Goal: Check status: Check status

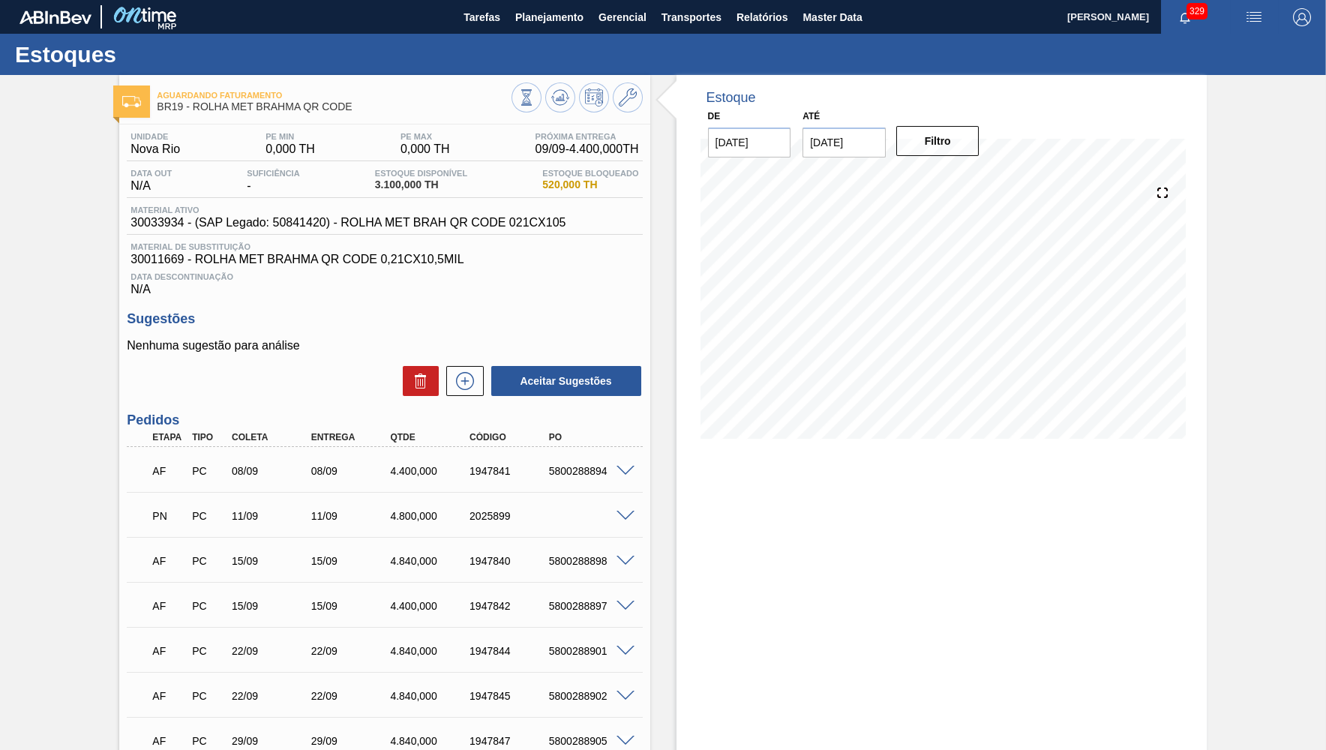
click at [254, 209] on span "Material ativo" at bounding box center [347, 209] width 435 height 9
drag, startPoint x: 267, startPoint y: 232, endPoint x: 258, endPoint y: 222, distance: 13.8
click at [258, 222] on span "30033934 - (SAP Legado: 50841420) - ROLHA MET BRAH QR CODE 021CX105" at bounding box center [347, 222] width 435 height 13
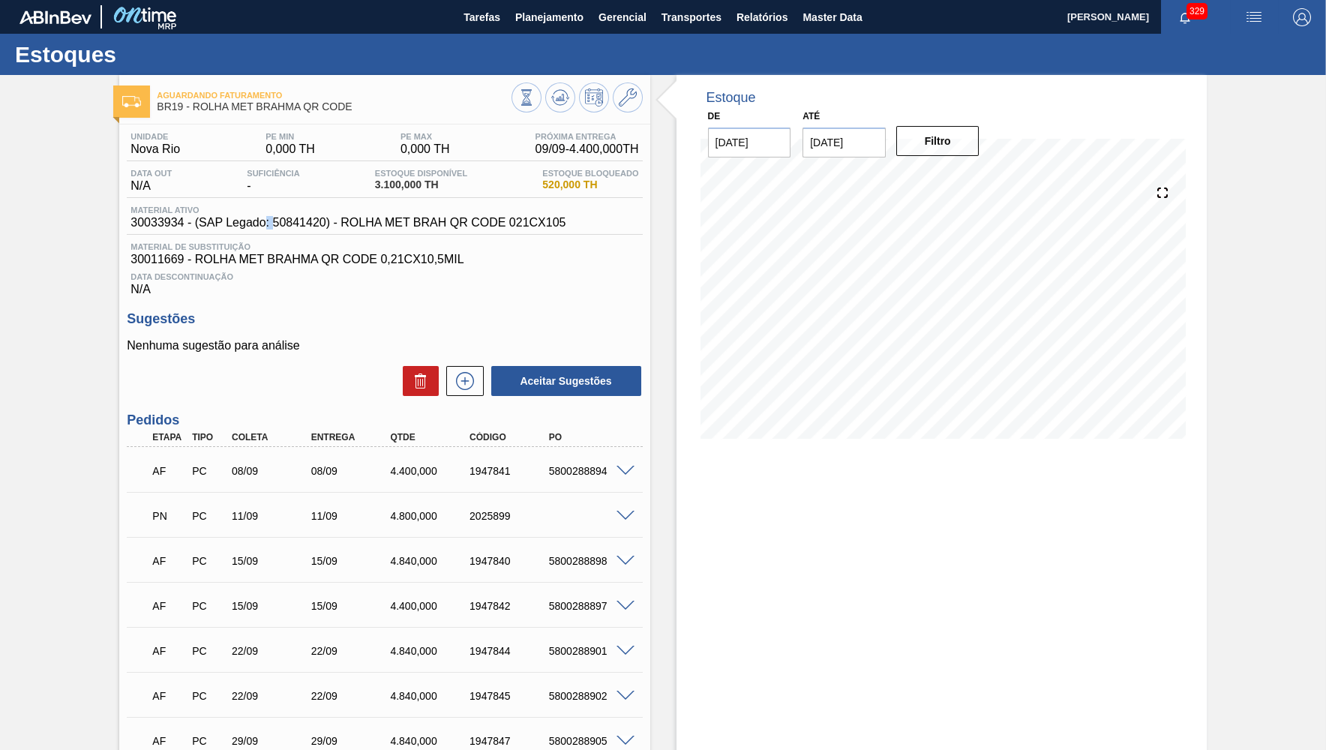
click at [258, 222] on span "30033934 - (SAP Legado: 50841420) - ROLHA MET BRAH QR CODE 021CX105" at bounding box center [347, 222] width 435 height 13
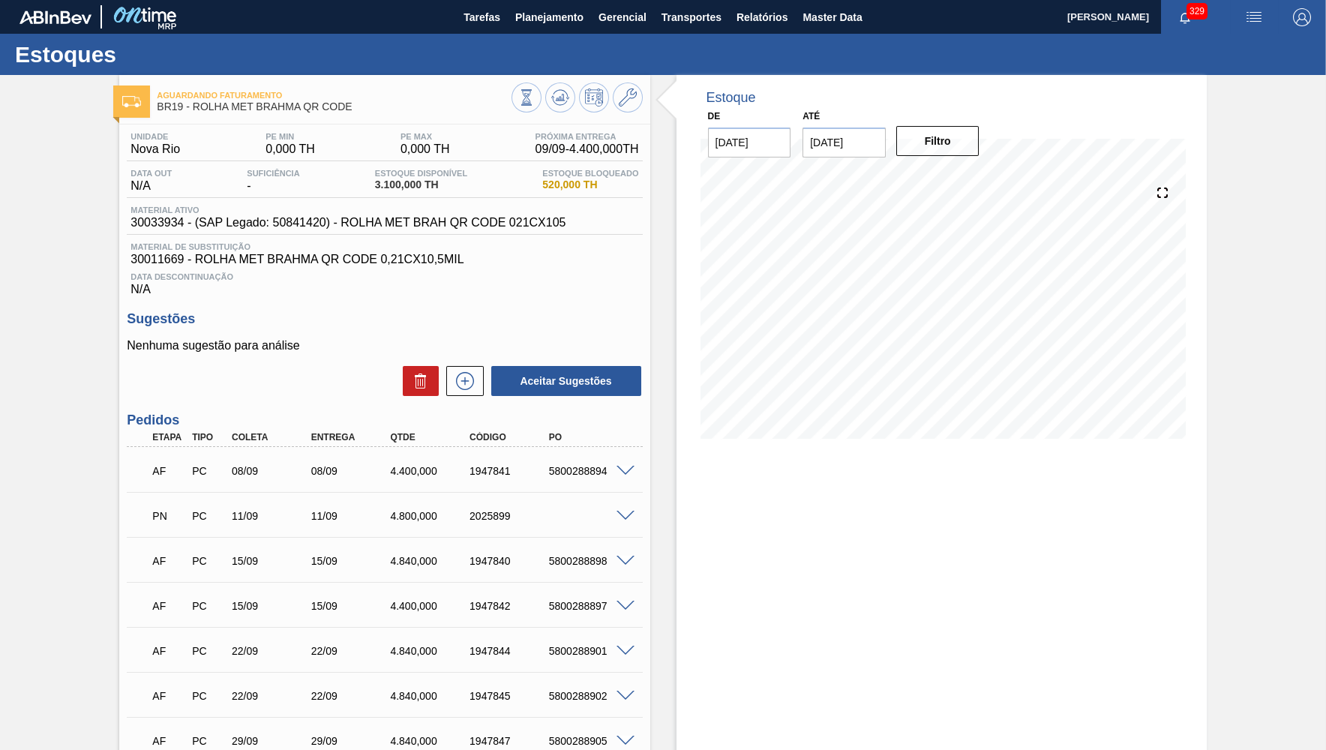
click at [224, 124] on div at bounding box center [384, 124] width 477 height 1
click at [176, 103] on span "BR19 - ROLHA MET BRAHMA QR CODE" at bounding box center [334, 106] width 354 height 11
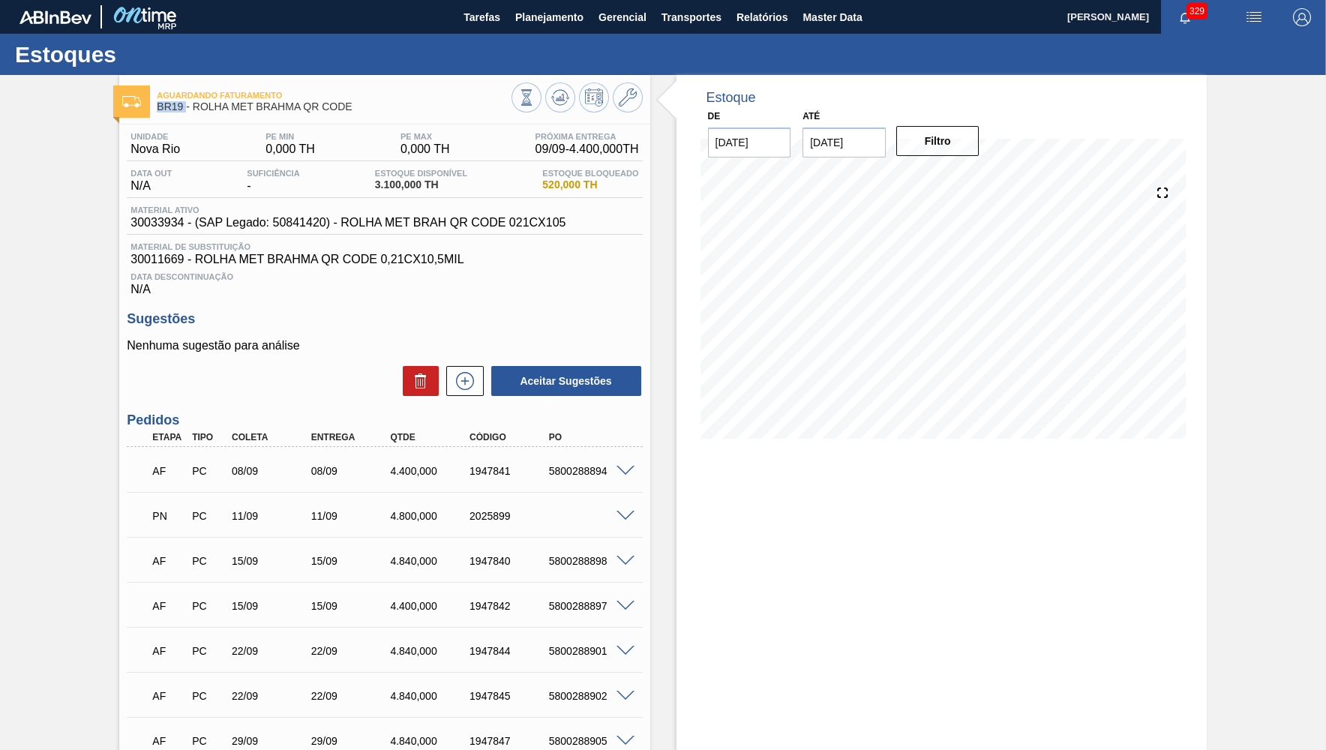
click at [176, 103] on span "BR19 - ROLHA MET BRAHMA QR CODE" at bounding box center [334, 106] width 354 height 11
click at [163, 87] on div "Aguardando Faturamento BR19 - ROLHA MET BRAHMA QR CODE" at bounding box center [334, 102] width 354 height 34
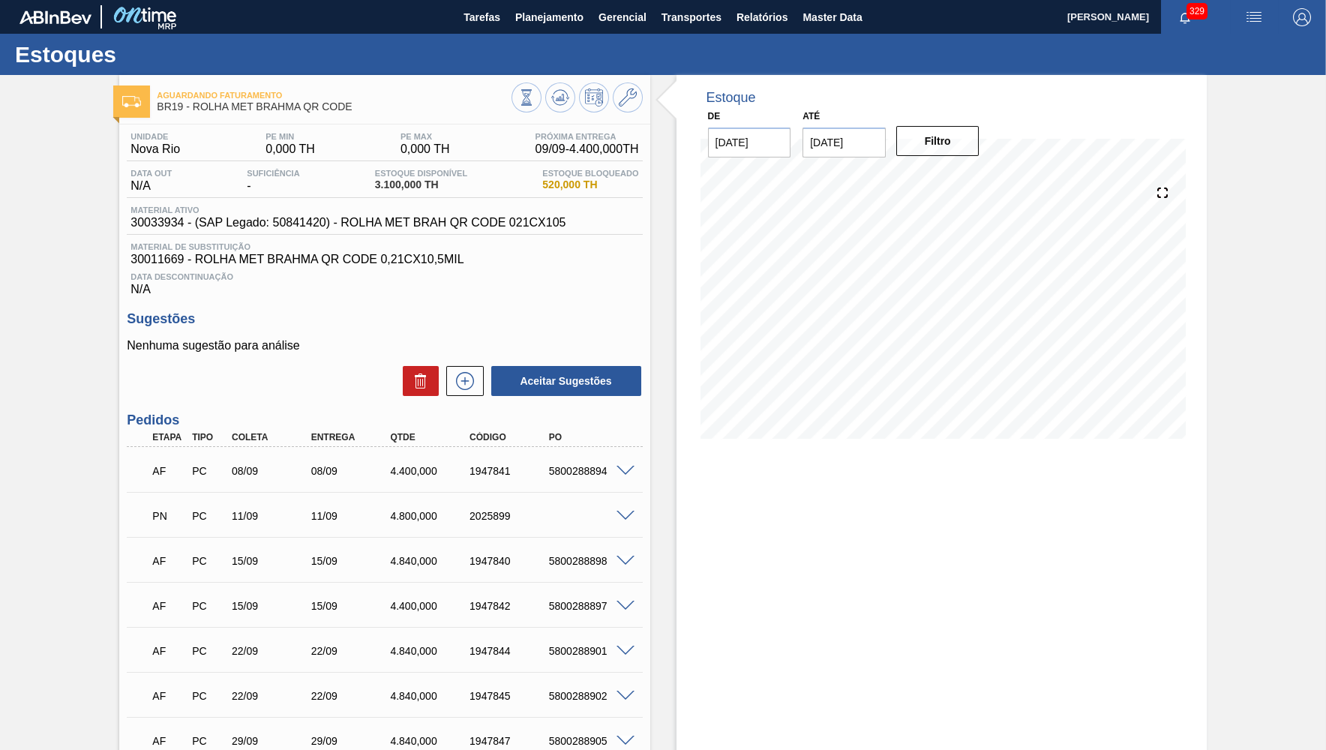
click at [428, 91] on span "Aguardando Faturamento" at bounding box center [334, 95] width 354 height 9
click at [286, 91] on span "Aguardando Faturamento" at bounding box center [334, 95] width 354 height 9
click at [250, 99] on span "Aguardando Faturamento" at bounding box center [334, 95] width 354 height 9
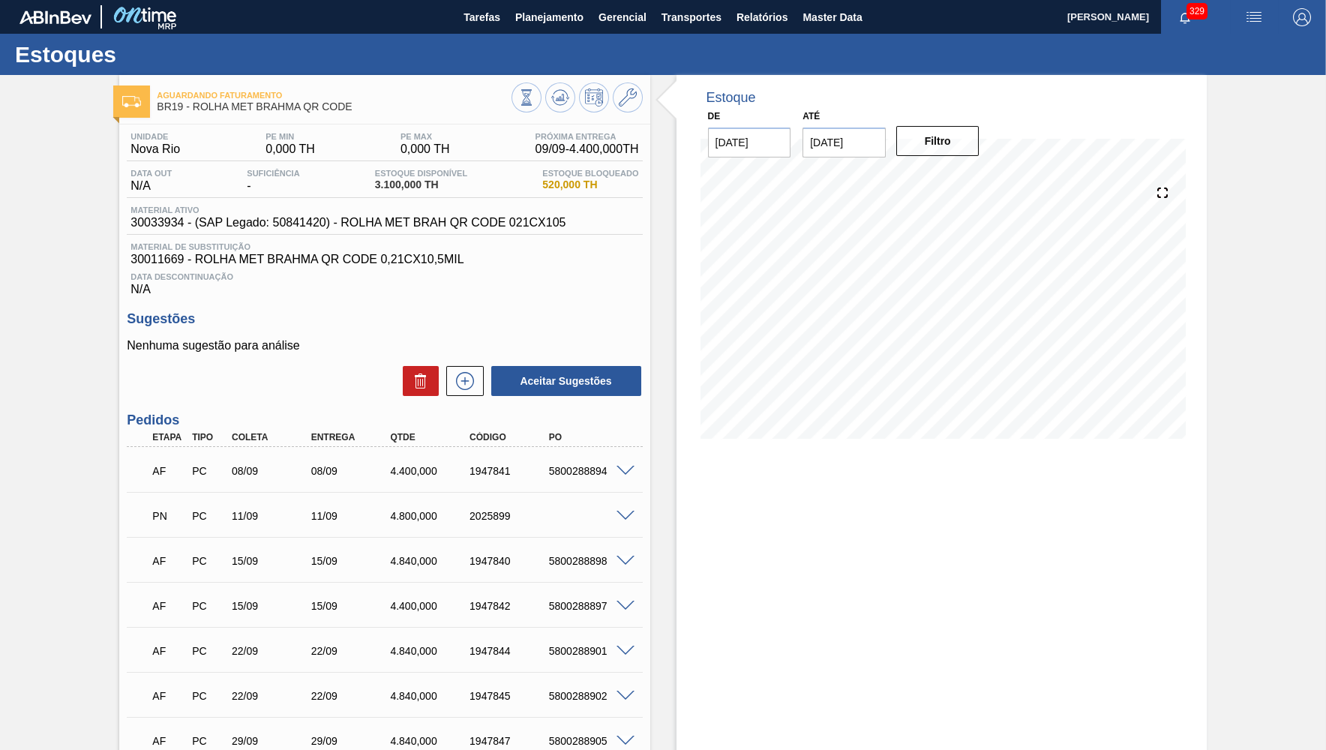
click at [235, 111] on span "BR19 - ROLHA MET BRAHMA QR CODE" at bounding box center [334, 106] width 354 height 11
